Goal: Communication & Community: Answer question/provide support

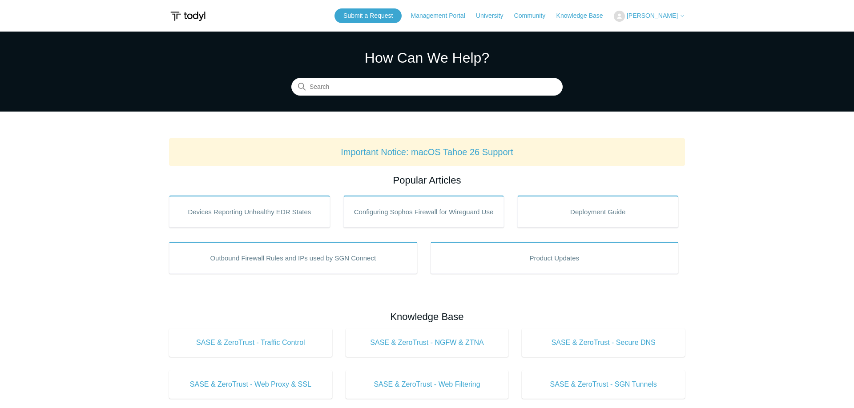
click at [641, 14] on span "[PERSON_NAME]" at bounding box center [652, 15] width 51 height 7
click at [656, 40] on link "My Support Requests" at bounding box center [657, 35] width 87 height 16
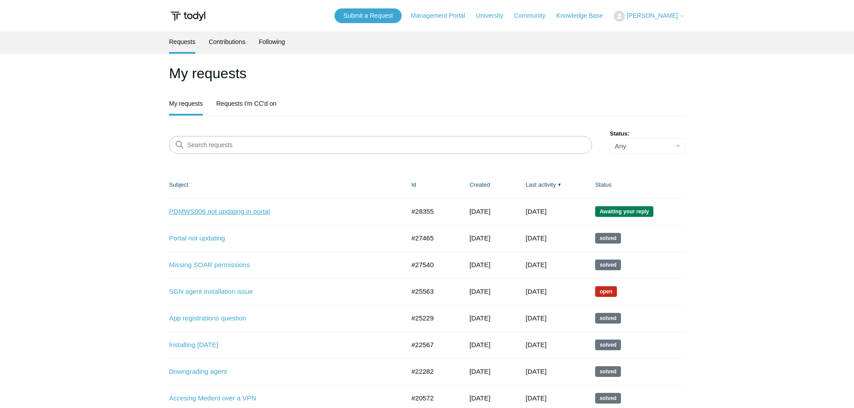
click at [260, 209] on link "PDMWS006 not updating in portal" at bounding box center [280, 212] width 222 height 10
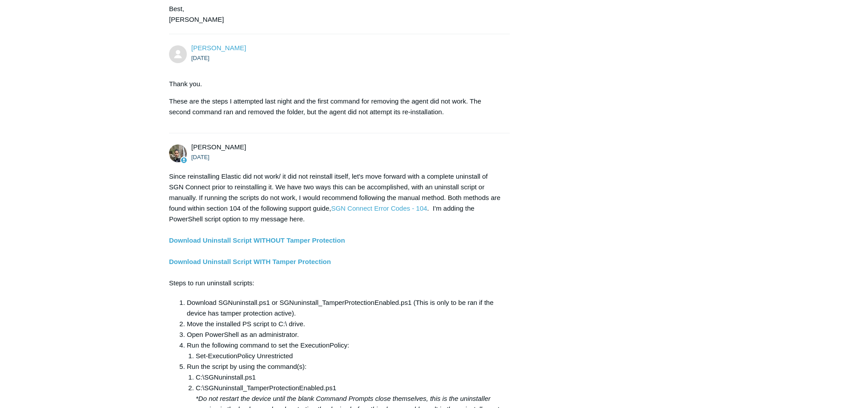
scroll to position [876, 0]
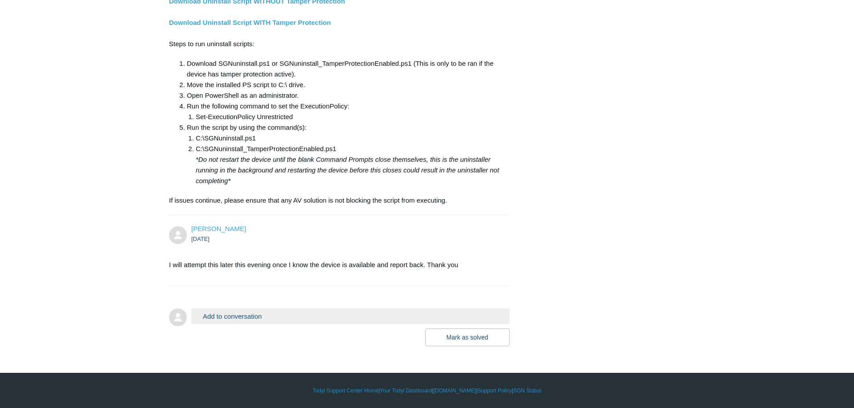
click at [243, 318] on button "Add to conversation" at bounding box center [350, 317] width 318 height 16
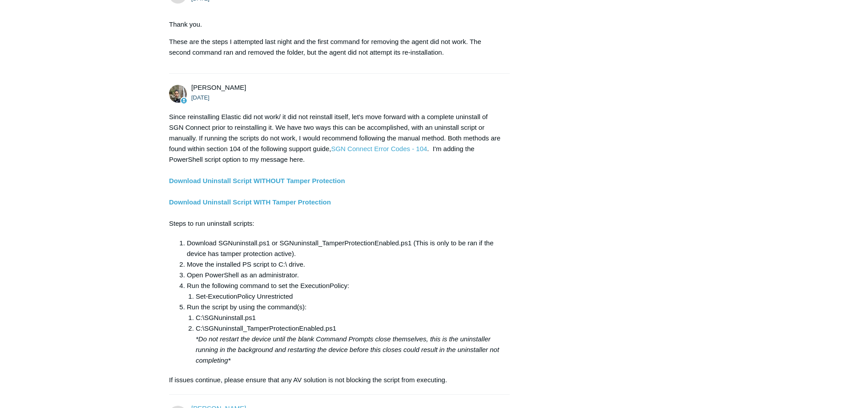
scroll to position [972, 0]
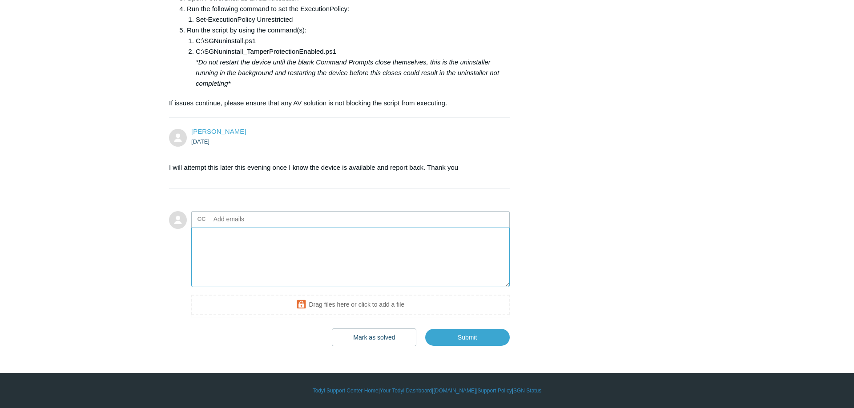
click at [263, 266] on textarea "Add your reply" at bounding box center [350, 258] width 318 height 60
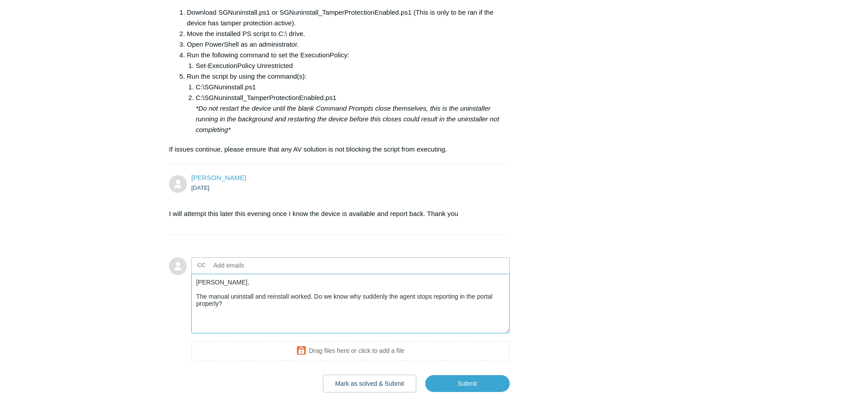
scroll to position [927, 0]
type textarea "Michael, The manual uninstall and reinstall worked. Do we know why suddenly the…"
click at [465, 380] on input "Submit" at bounding box center [467, 383] width 84 height 18
